Goal: Information Seeking & Learning: Learn about a topic

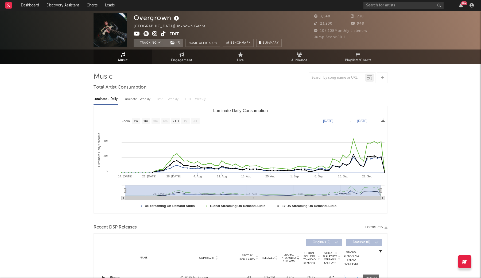
select select "1w"
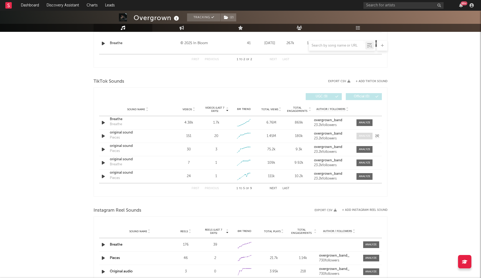
scroll to position [263, 0]
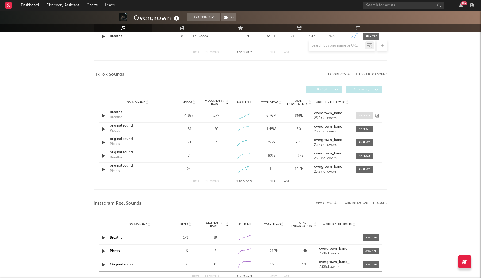
click at [364, 116] on div at bounding box center [364, 116] width 11 height 4
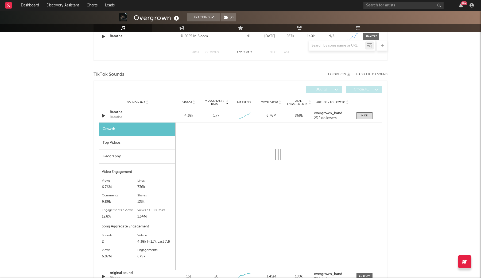
select select "1w"
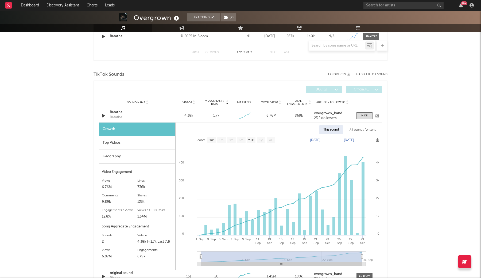
click at [112, 119] on div "Breathe" at bounding box center [116, 117] width 12 height 5
click at [115, 113] on div "Breathe" at bounding box center [138, 112] width 56 height 5
click at [23, 5] on link "Dashboard" at bounding box center [30, 5] width 26 height 11
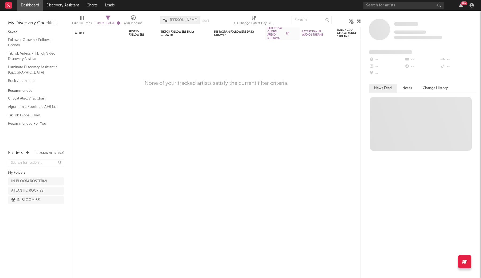
click at [120, 23] on icon "button" at bounding box center [118, 22] width 3 height 3
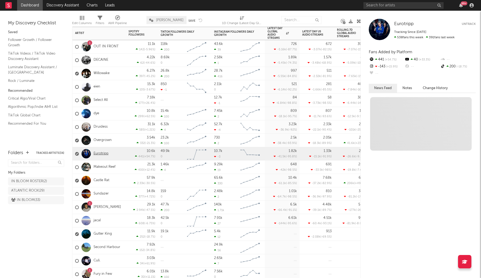
click at [105, 156] on link "Eurotripp" at bounding box center [101, 153] width 15 height 5
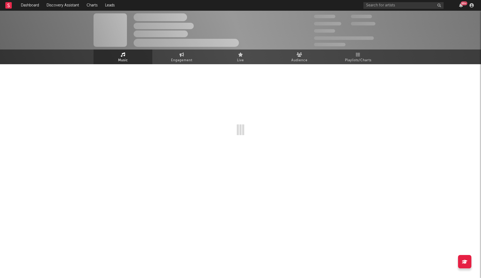
select select "1w"
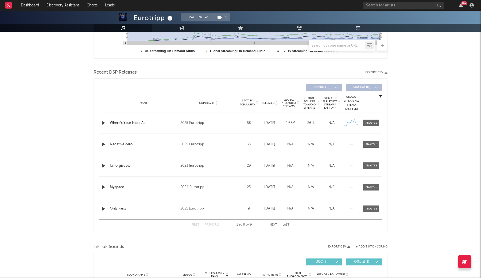
scroll to position [155, 0]
click at [371, 124] on div at bounding box center [371, 123] width 11 height 4
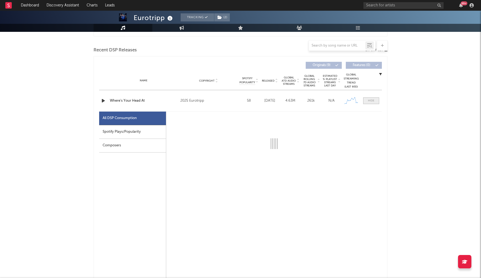
scroll to position [180, 0]
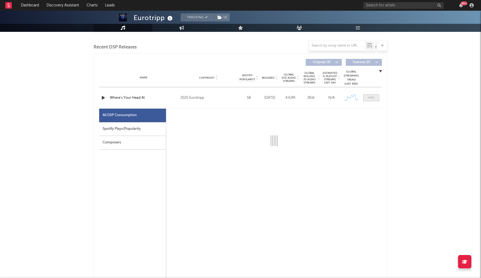
select select "1w"
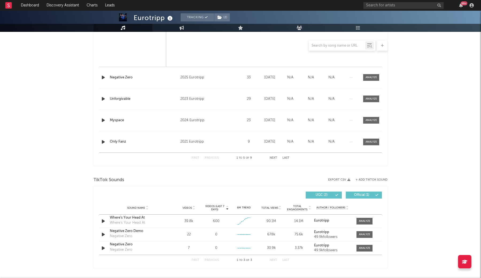
scroll to position [480, 0]
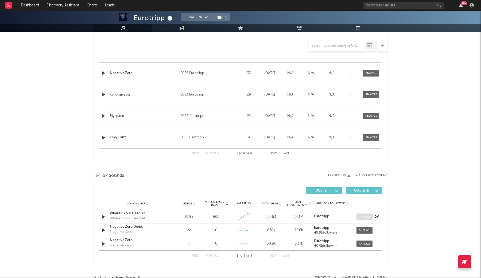
click at [365, 214] on span at bounding box center [365, 216] width 16 height 7
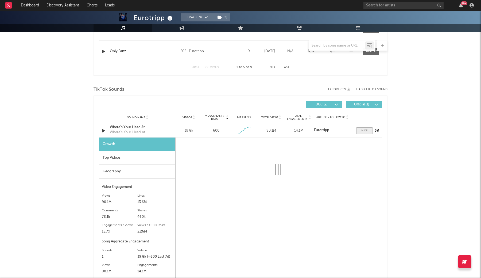
select select "1w"
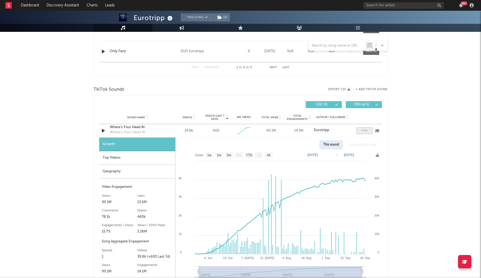
scroll to position [581, 0]
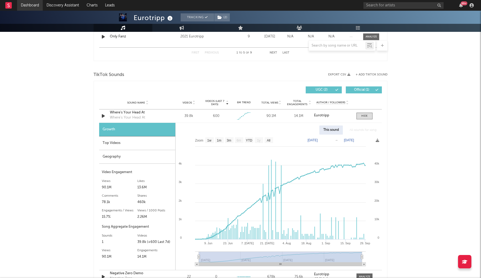
click at [30, 6] on link "Dashboard" at bounding box center [30, 5] width 26 height 11
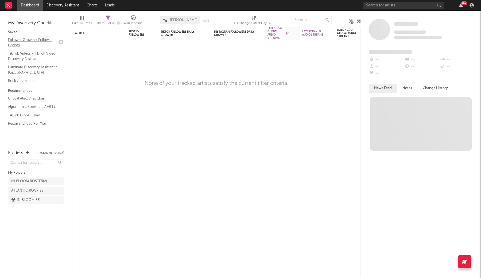
click at [33, 39] on link "Follower Growth / Follower Growth" at bounding box center [33, 42] width 51 height 11
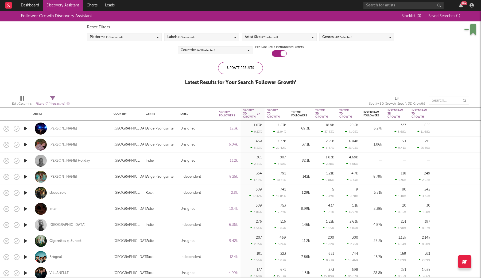
click at [53, 128] on div "[PERSON_NAME]" at bounding box center [63, 128] width 28 height 5
click at [26, 209] on icon "button" at bounding box center [26, 208] width 6 height 7
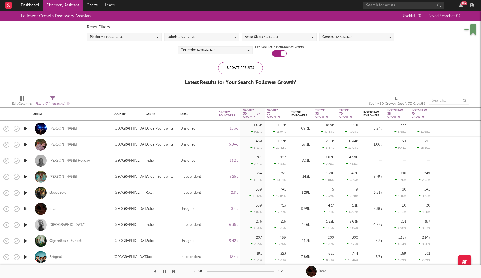
click at [64, 209] on div "imar" at bounding box center [70, 209] width 75 height 16
select select "1w"
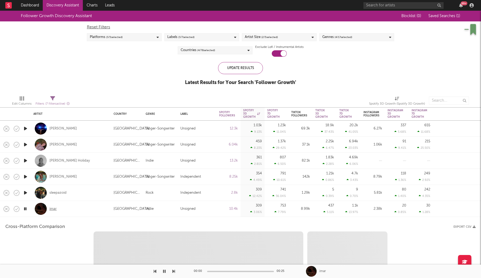
click at [52, 208] on div "imar" at bounding box center [52, 208] width 7 height 5
select select "6m"
select select "1m"
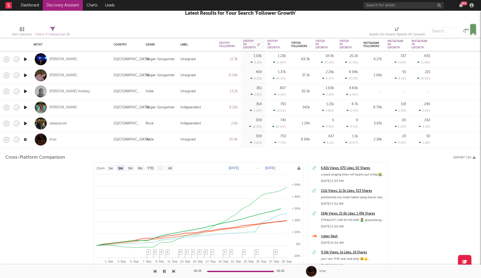
click at [210, 139] on div "Unsigned" at bounding box center [196, 139] width 33 height 6
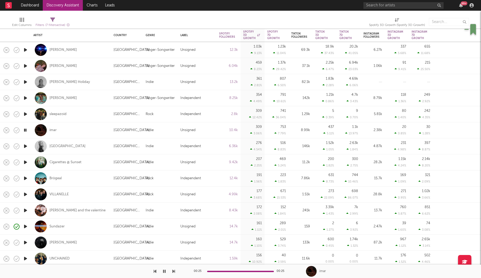
click at [90, 80] on div "Keli Holiday" at bounding box center [70, 82] width 75 height 16
select select "1w"
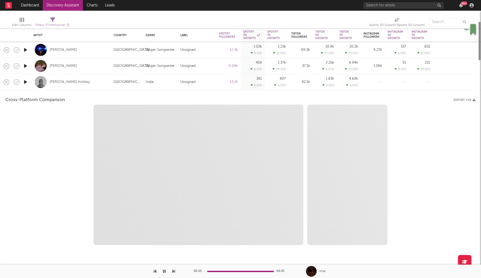
click at [90, 80] on div "Keli Holiday" at bounding box center [70, 82] width 75 height 16
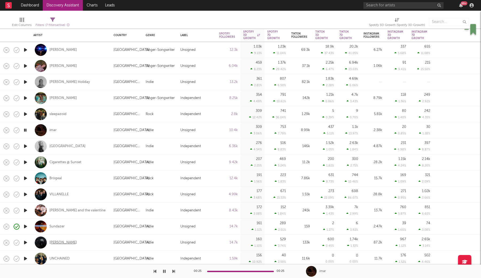
click at [63, 242] on div "Lily Kerbey" at bounding box center [63, 242] width 28 height 5
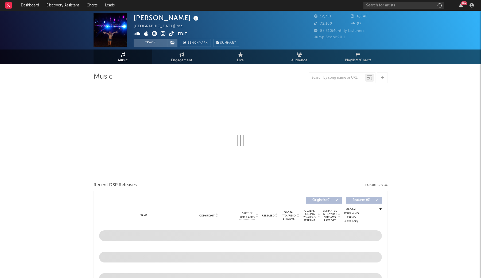
select select "6m"
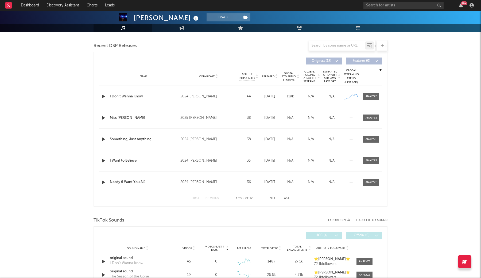
scroll to position [182, 0]
click at [374, 91] on div "Name I Don’t Wanna Know Copyright 2024 Pixie McCann Label Pixie McCann Album Na…" at bounding box center [240, 95] width 283 height 21
click at [372, 95] on div at bounding box center [371, 96] width 11 height 4
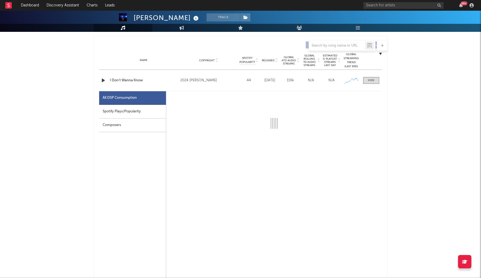
select select "6m"
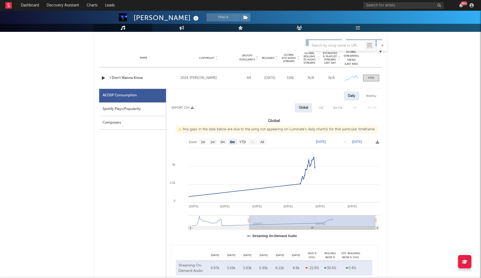
scroll to position [200, 0]
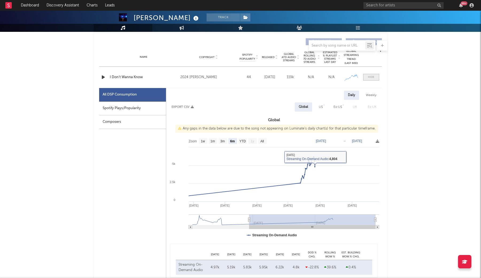
click at [376, 75] on span at bounding box center [371, 77] width 16 height 7
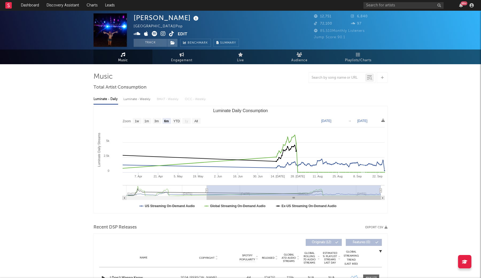
scroll to position [0, 0]
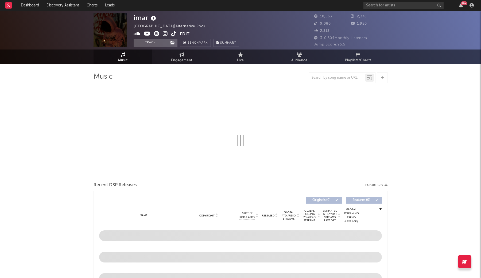
select select "6m"
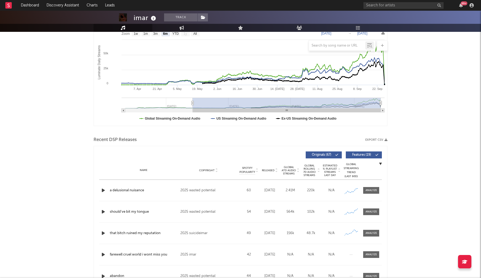
scroll to position [107, 0]
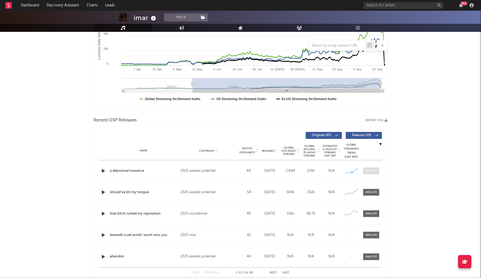
click at [372, 173] on span at bounding box center [371, 170] width 16 height 7
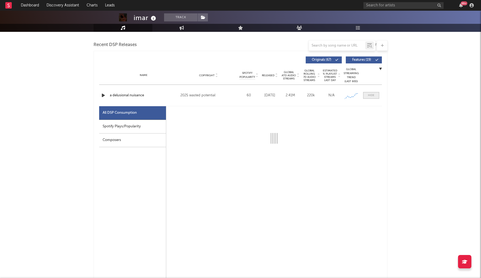
scroll to position [183, 0]
select select "1w"
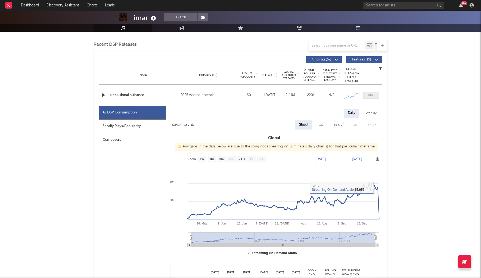
click at [375, 94] on span at bounding box center [371, 95] width 16 height 7
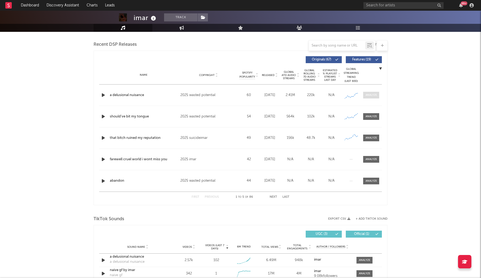
scroll to position [183, 0]
click at [372, 118] on span at bounding box center [371, 116] width 16 height 7
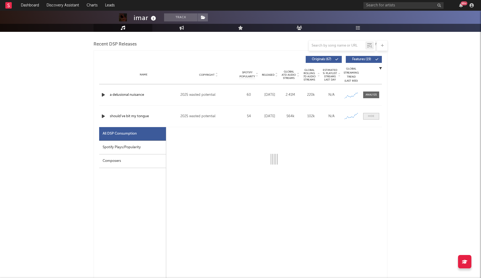
select select "1w"
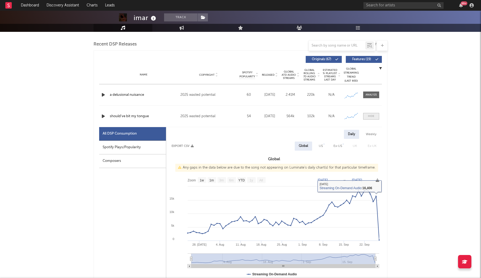
click at [372, 117] on div at bounding box center [371, 116] width 6 height 4
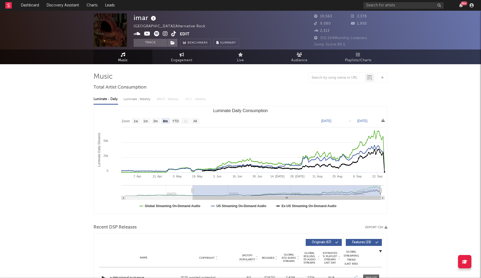
scroll to position [0, 0]
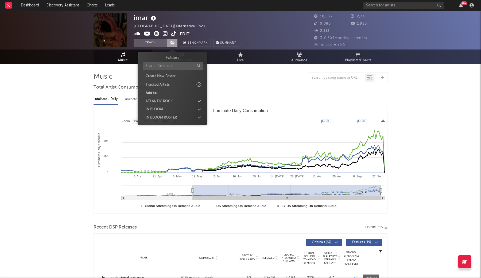
click at [175, 41] on icon at bounding box center [173, 43] width 5 height 4
click at [168, 109] on div "IN BLOOM" at bounding box center [172, 109] width 61 height 7
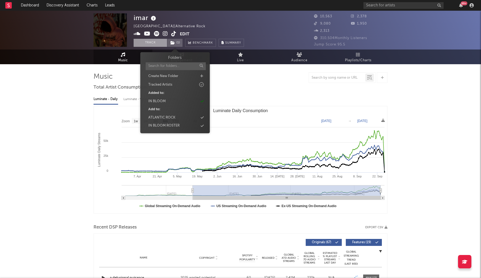
click at [155, 42] on button "Track" at bounding box center [150, 43] width 33 height 8
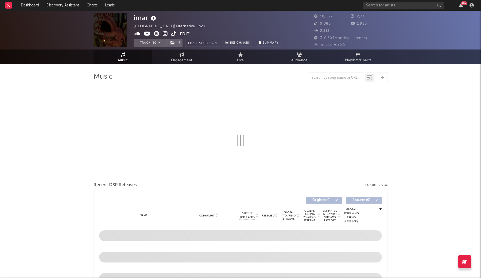
select select "6m"
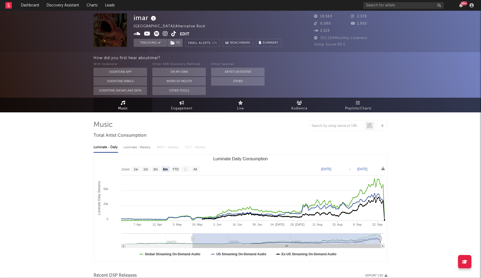
click at [163, 34] on icon at bounding box center [165, 33] width 5 height 5
